Goal: Navigation & Orientation: Find specific page/section

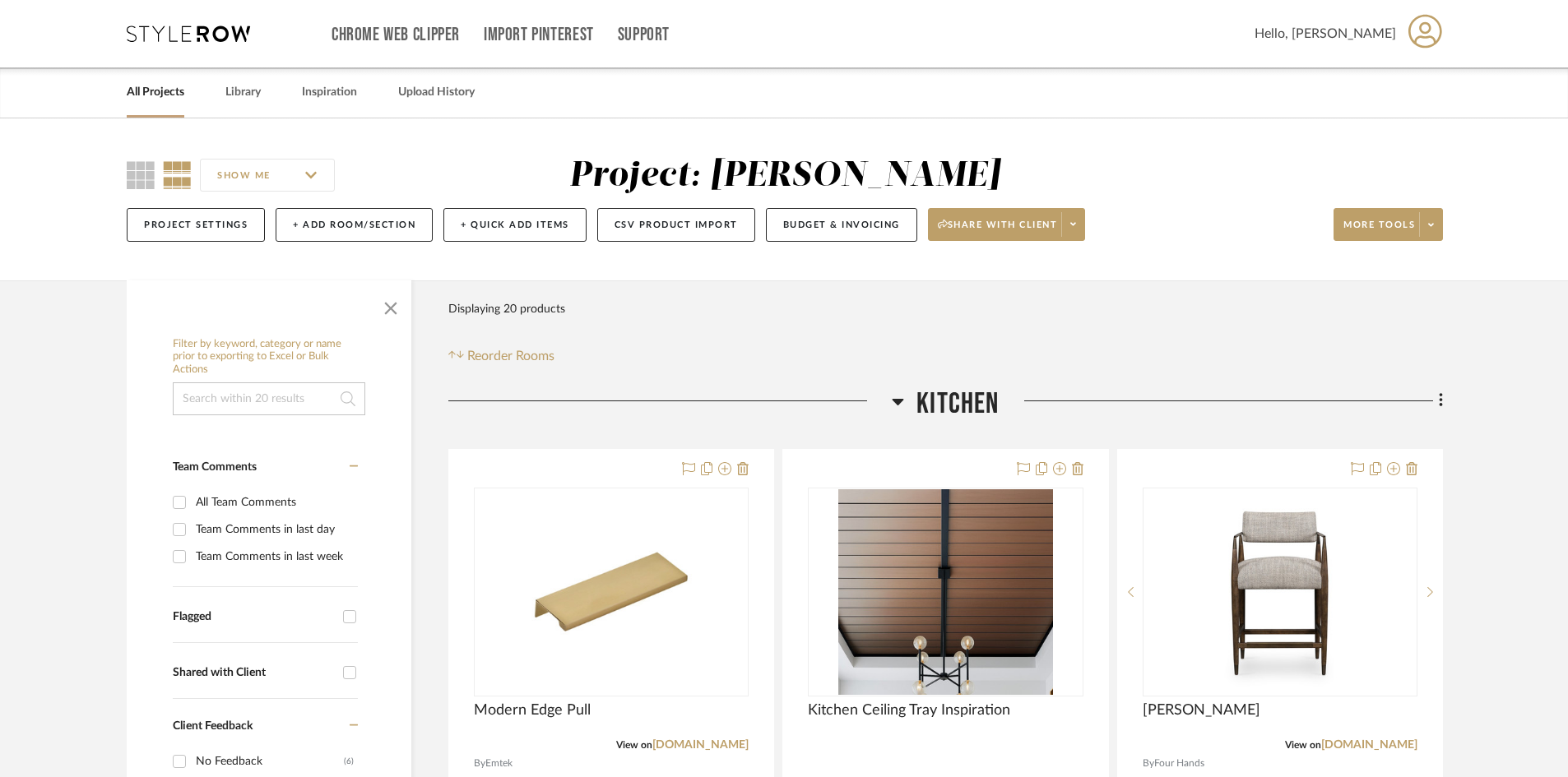
drag, startPoint x: 21, startPoint y: 366, endPoint x: 29, endPoint y: 355, distance: 13.6
click at [191, 33] on icon at bounding box center [189, 34] width 123 height 16
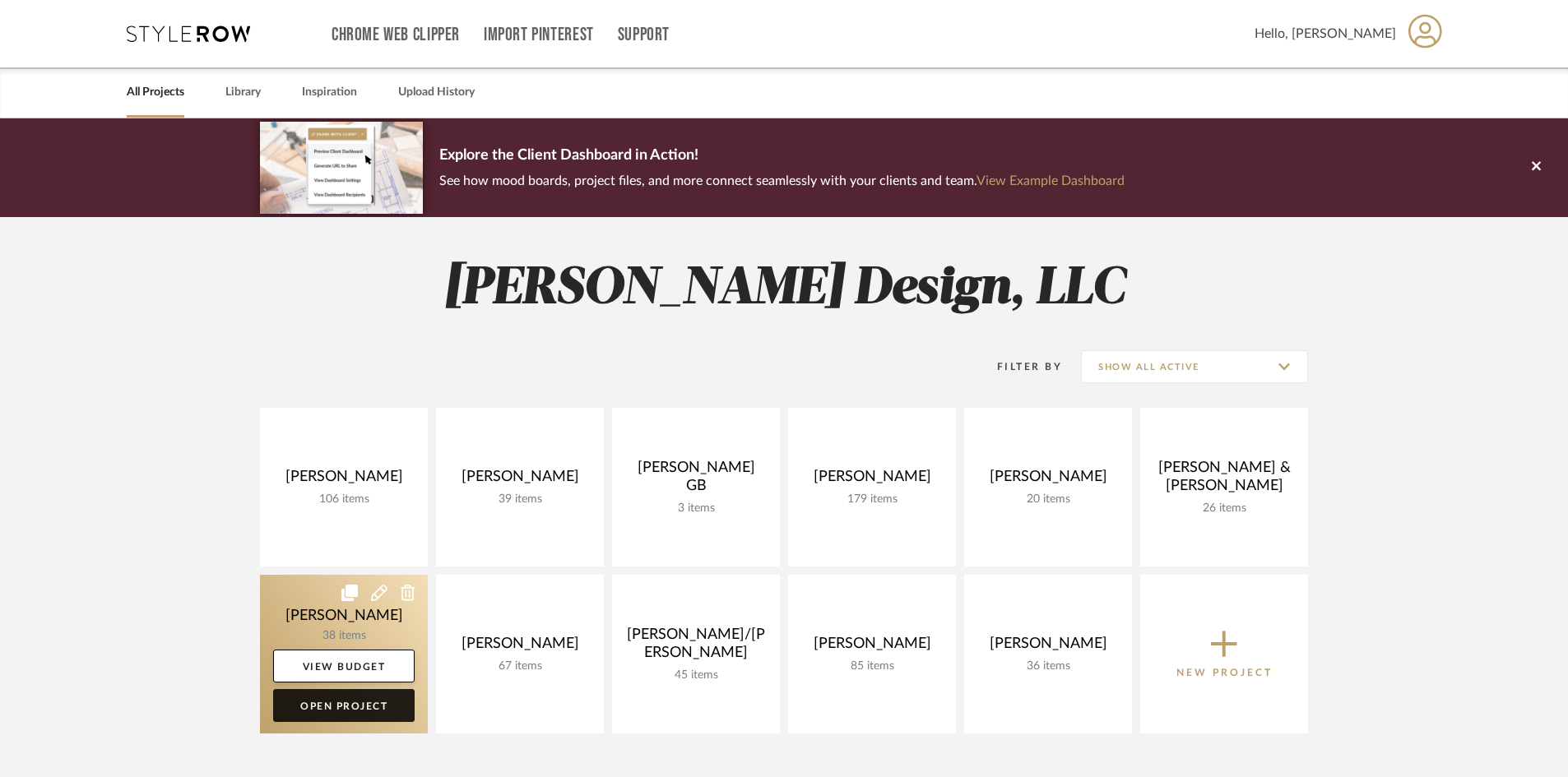
click at [360, 705] on link "Open Project" at bounding box center [344, 706] width 141 height 33
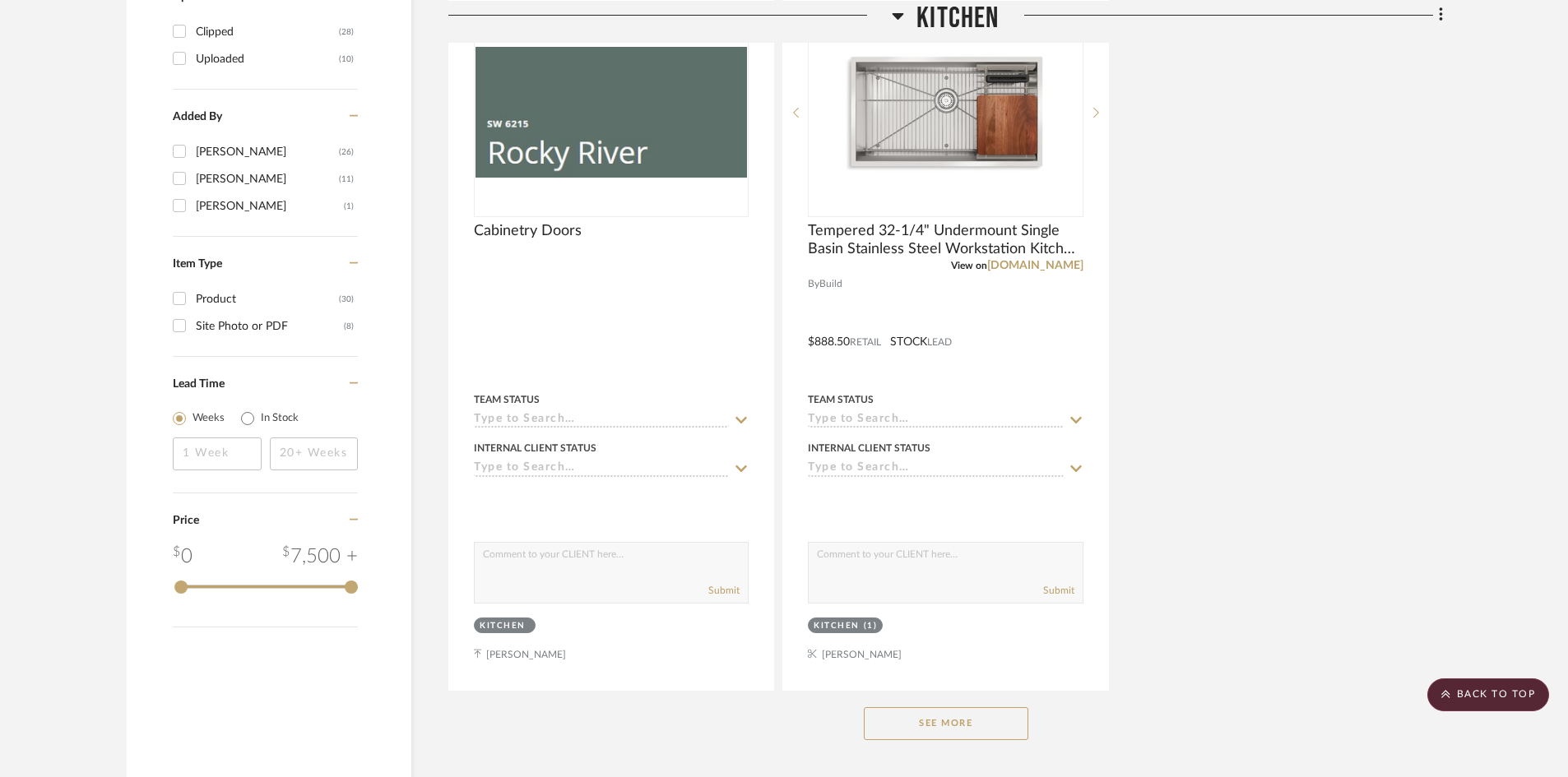
scroll to position [1974, 0]
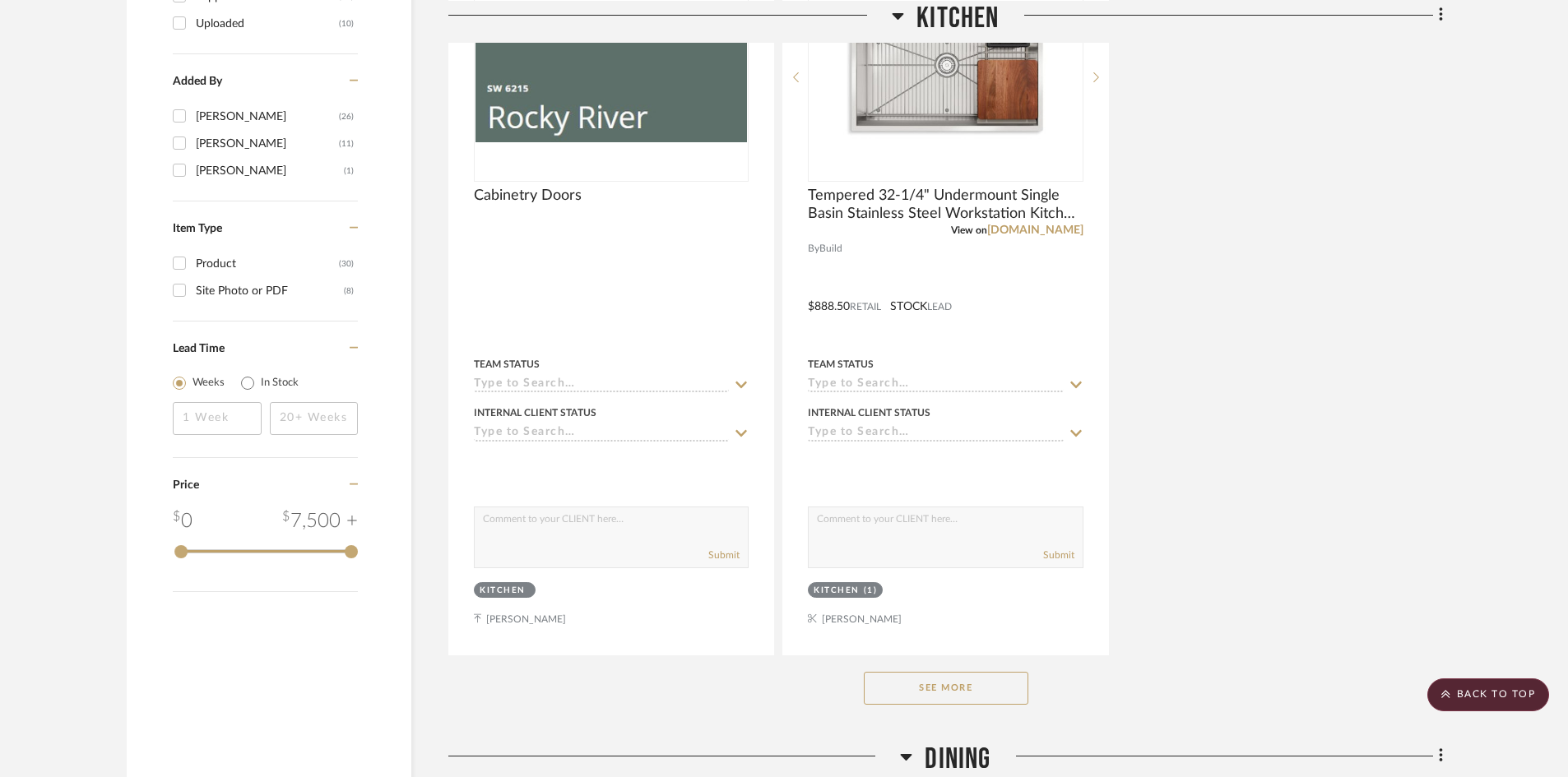
click at [968, 689] on button "See More" at bounding box center [946, 688] width 164 height 33
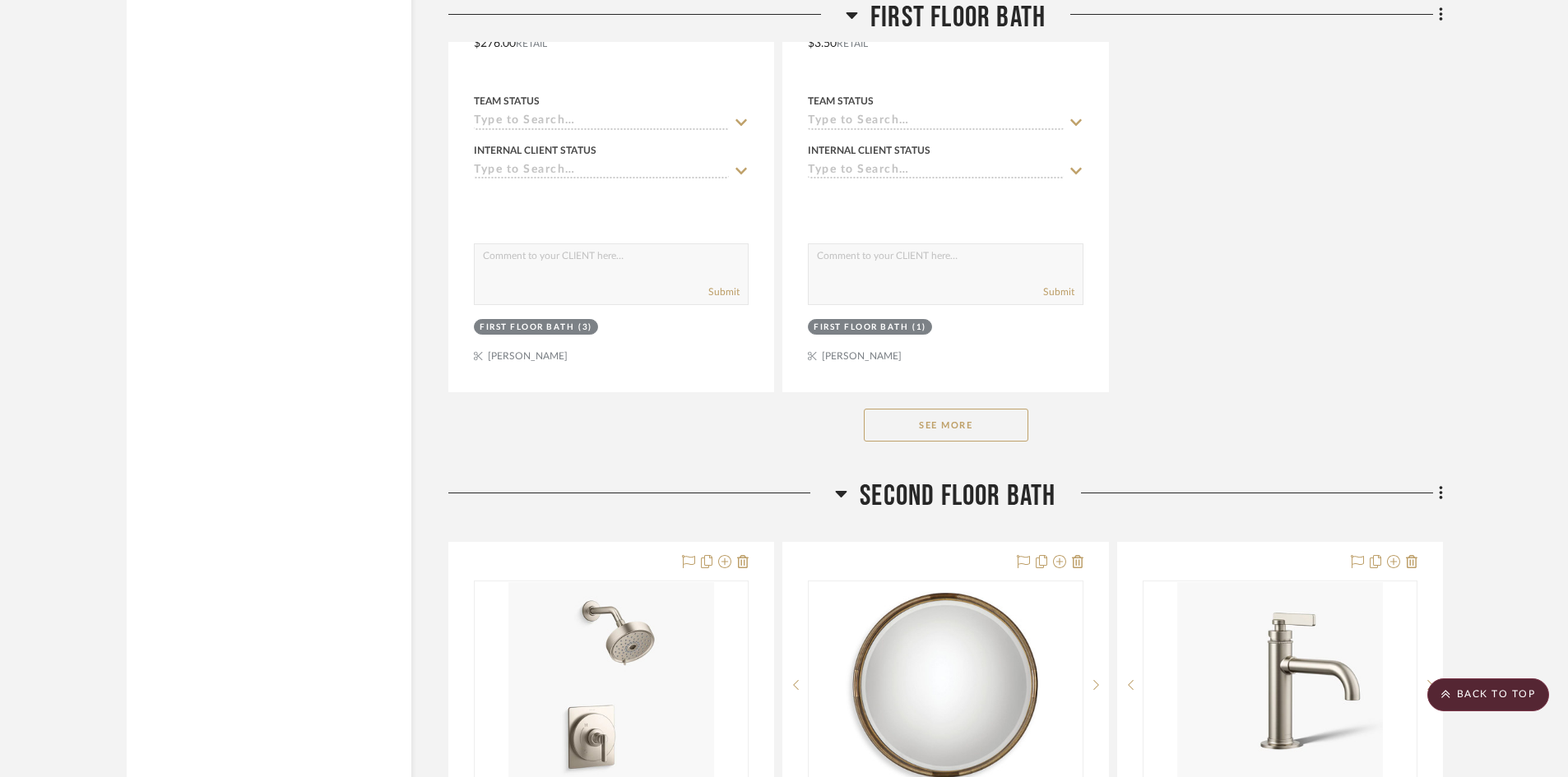
scroll to position [7730, 0]
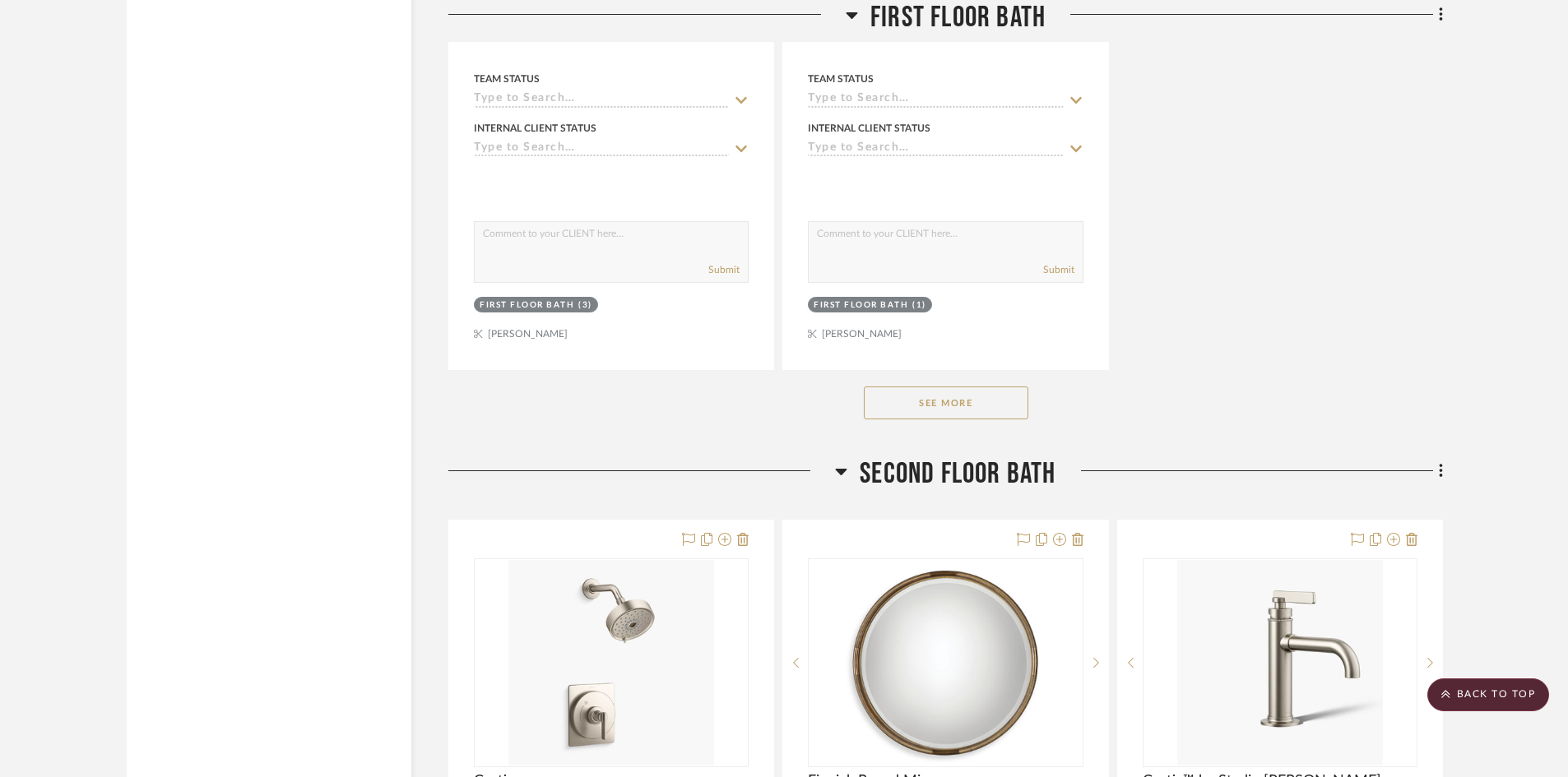
click at [993, 407] on button "See More" at bounding box center [946, 403] width 164 height 33
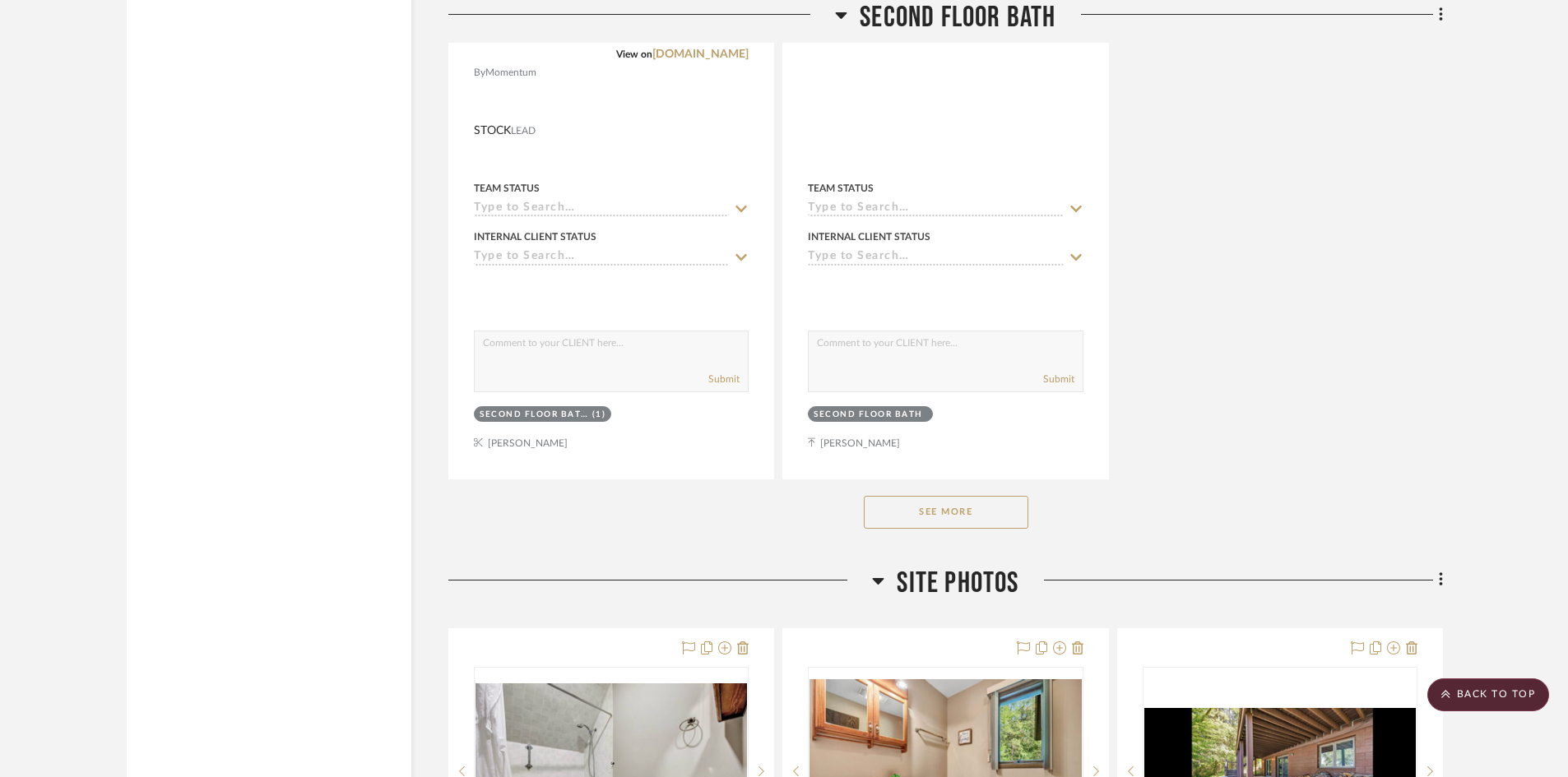
scroll to position [10115, 0]
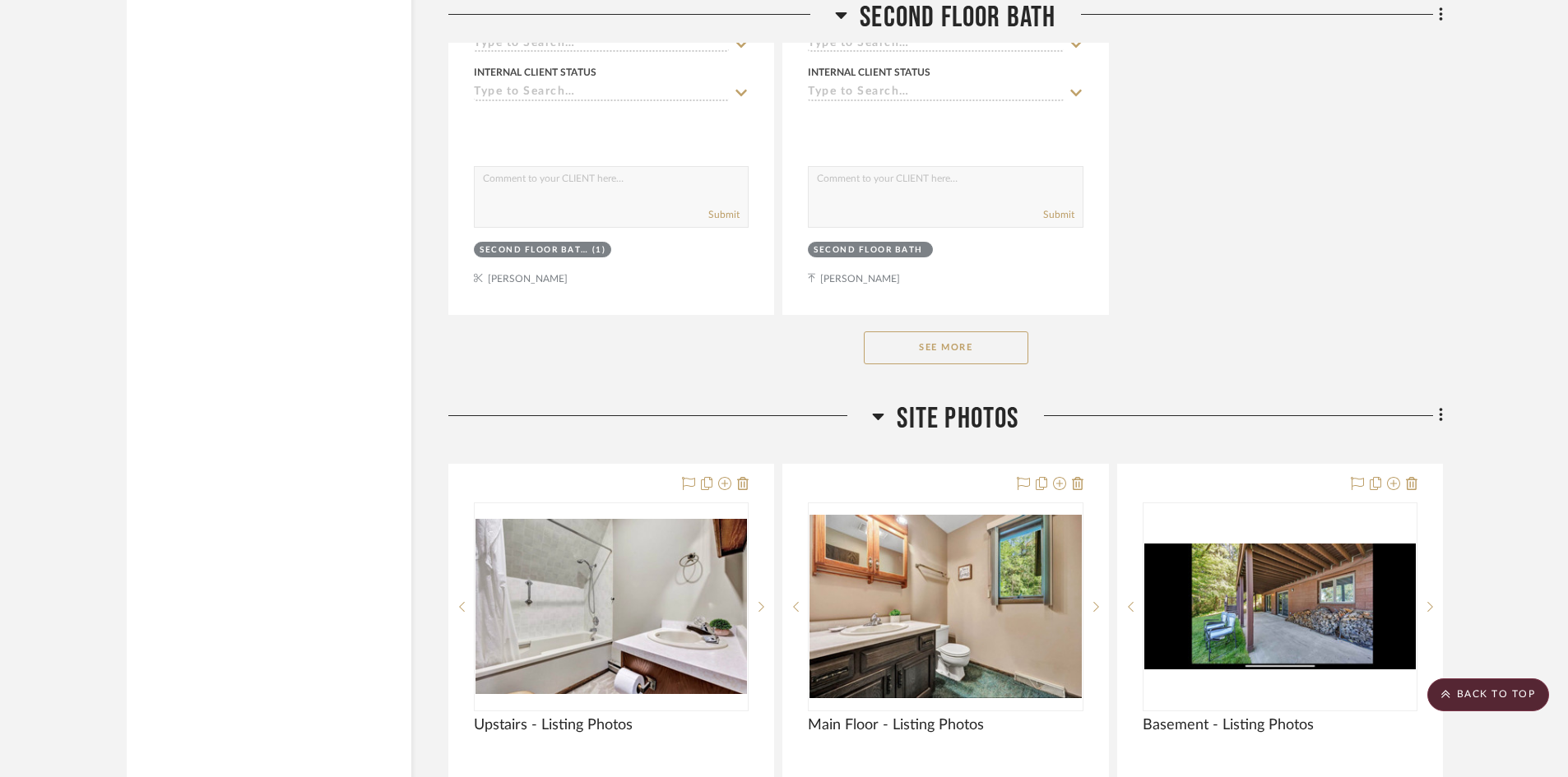
click at [995, 353] on button "See More" at bounding box center [946, 347] width 164 height 33
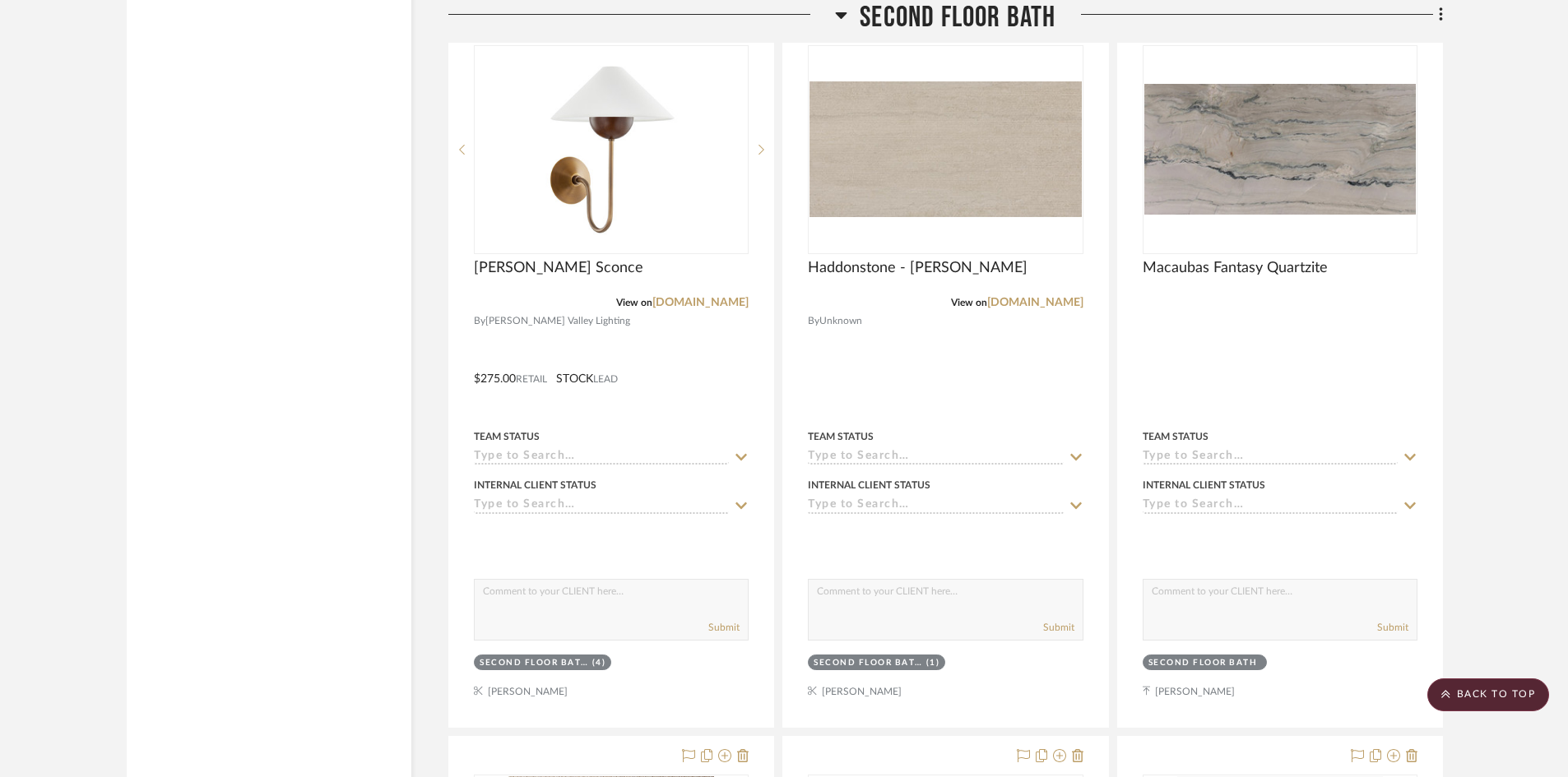
scroll to position [0, 0]
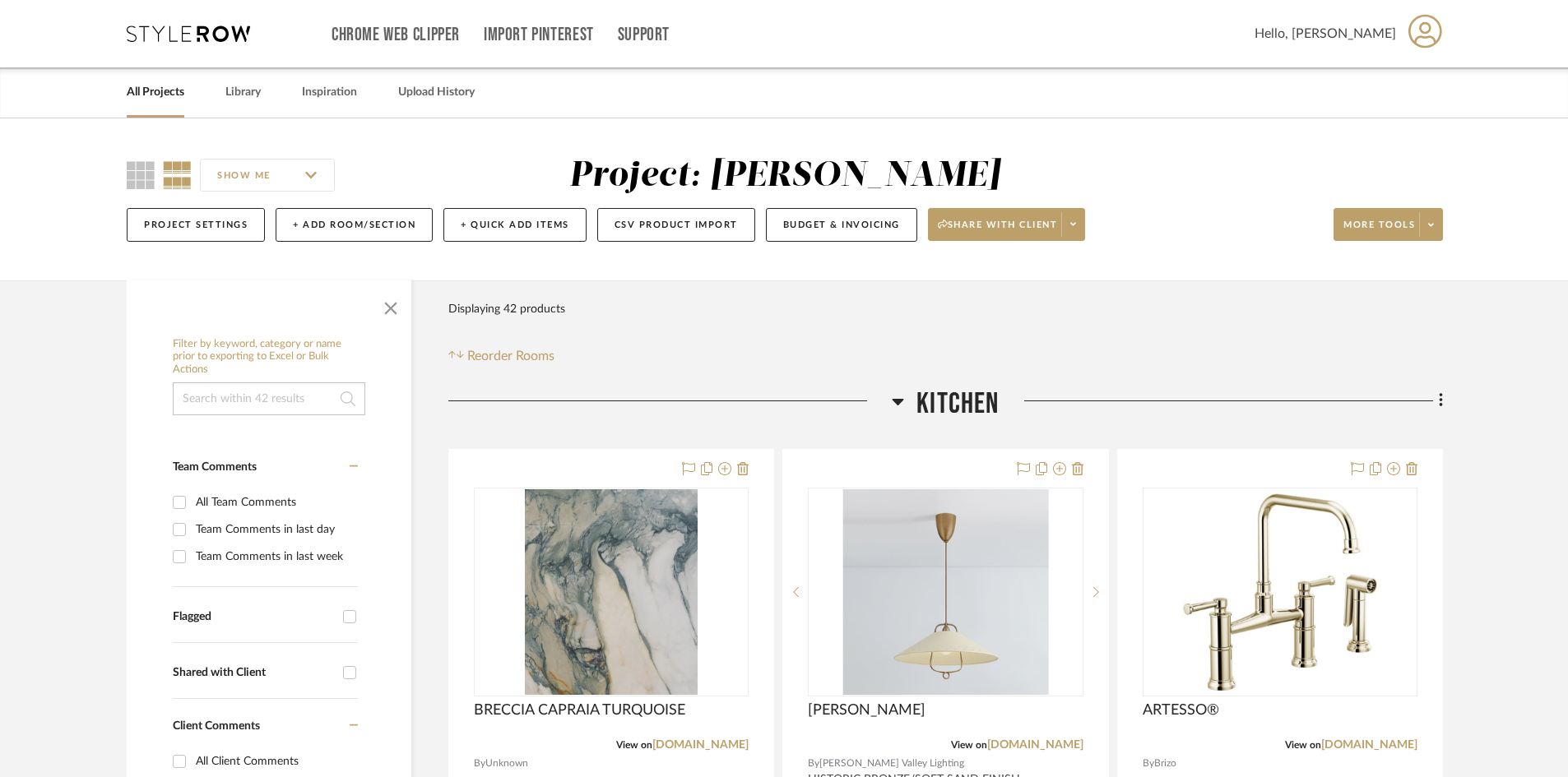
click at [163, 89] on link "All Projects" at bounding box center [155, 92] width 57 height 22
